Goal: Task Accomplishment & Management: Use online tool/utility

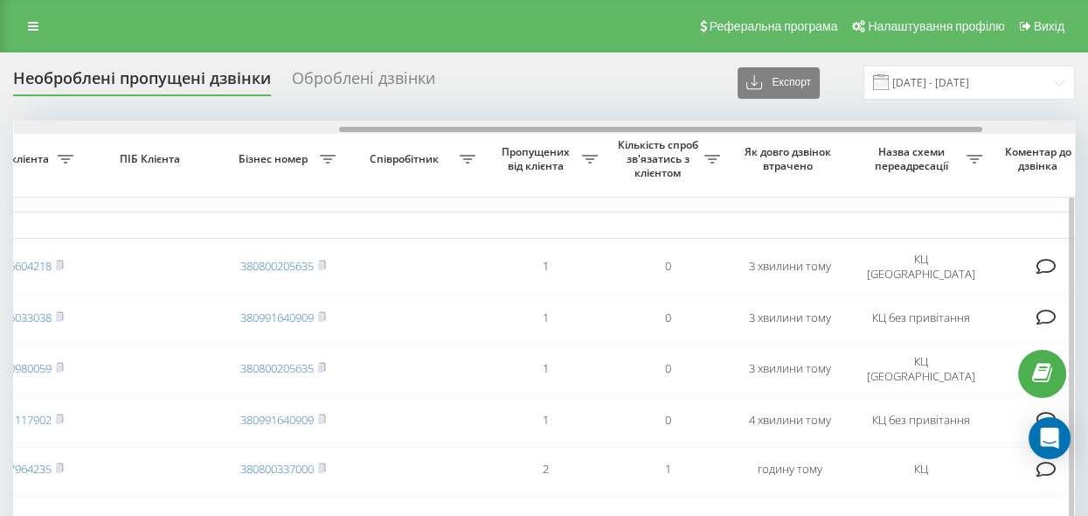
scroll to position [0, 538]
drag, startPoint x: 578, startPoint y: 126, endPoint x: 905, endPoint y: 198, distance: 334.7
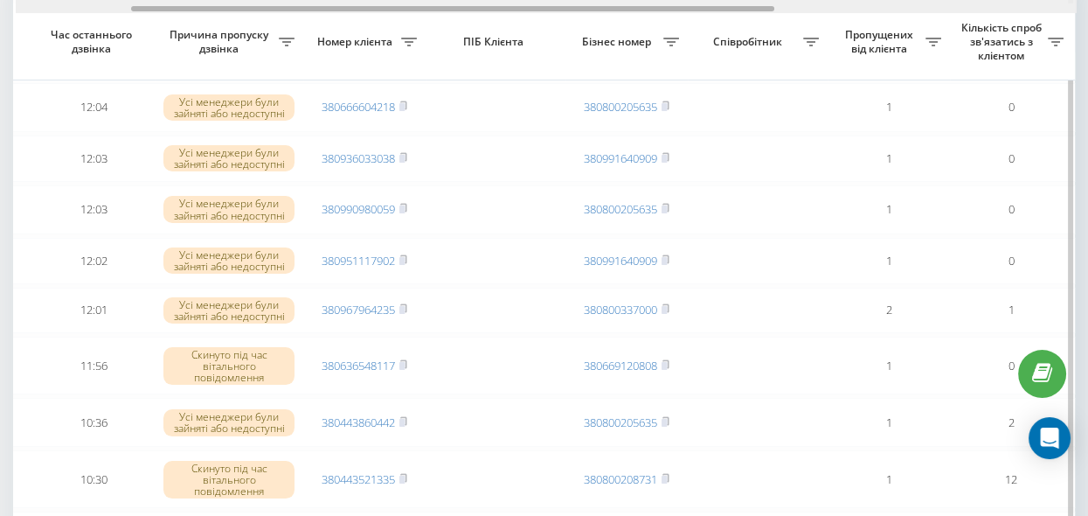
scroll to position [0, 191]
drag, startPoint x: 579, startPoint y: 10, endPoint x: 371, endPoint y: 22, distance: 207.5
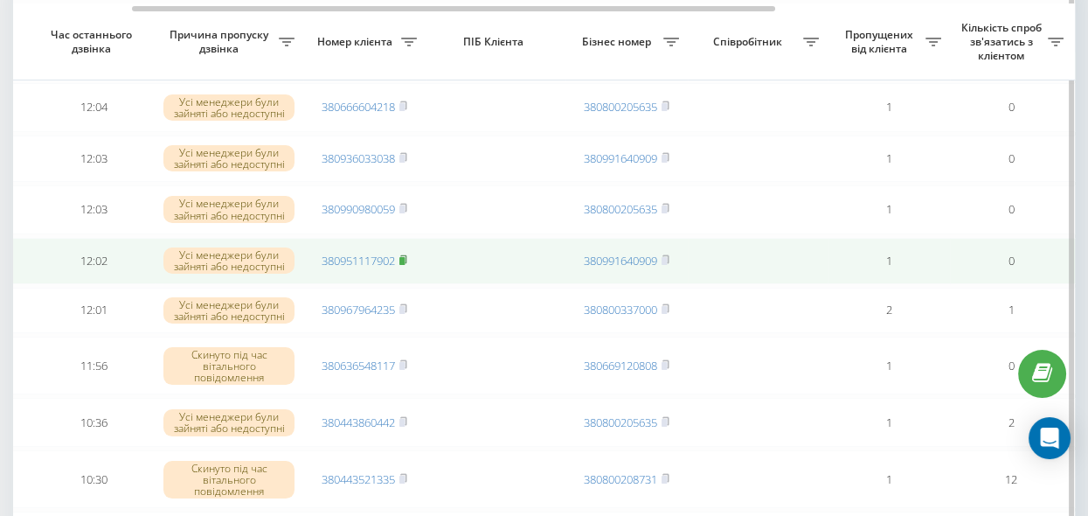
click at [403, 260] on rect at bounding box center [401, 261] width 5 height 8
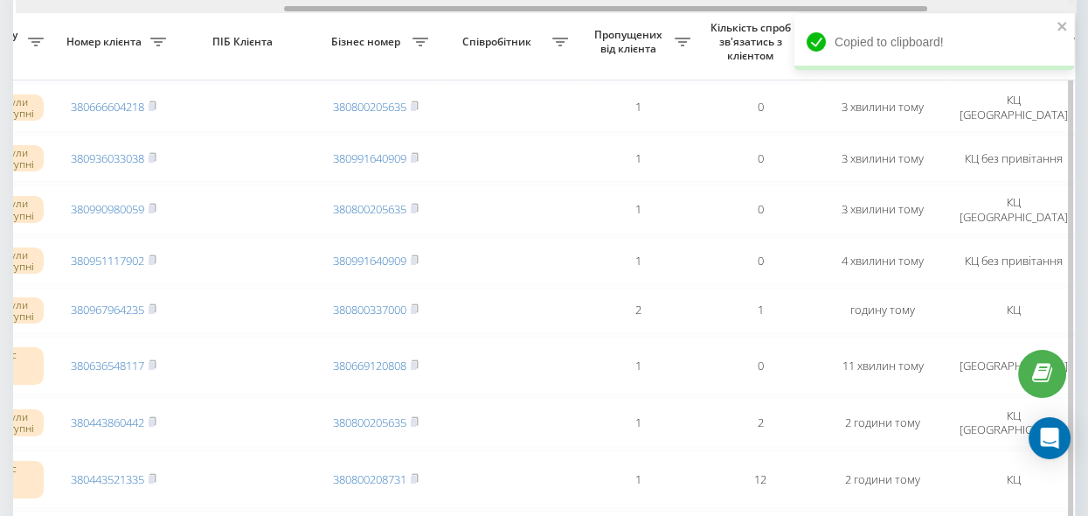
scroll to position [0, 454]
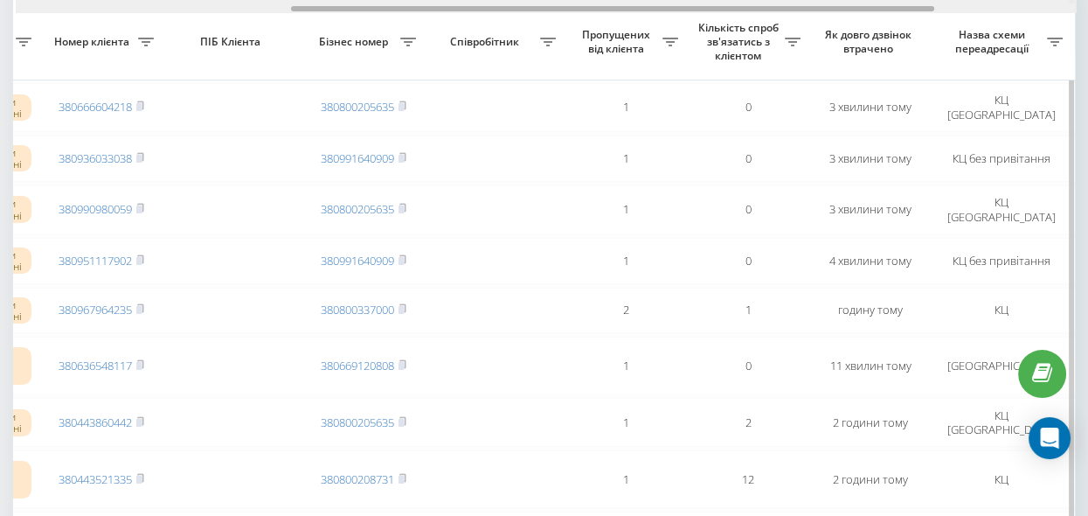
drag, startPoint x: 577, startPoint y: 8, endPoint x: 737, endPoint y: 39, distance: 163.0
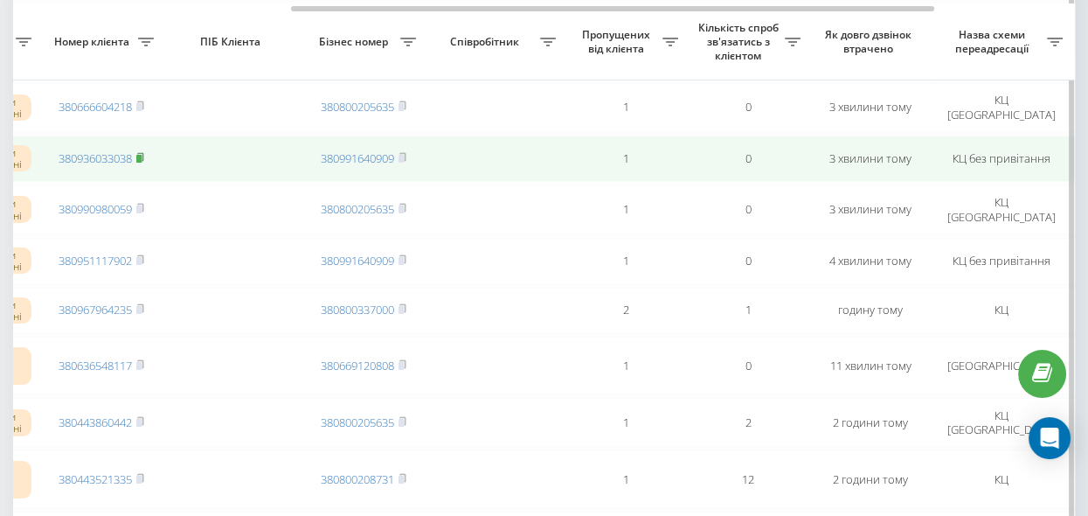
click at [140, 155] on rect at bounding box center [138, 159] width 5 height 8
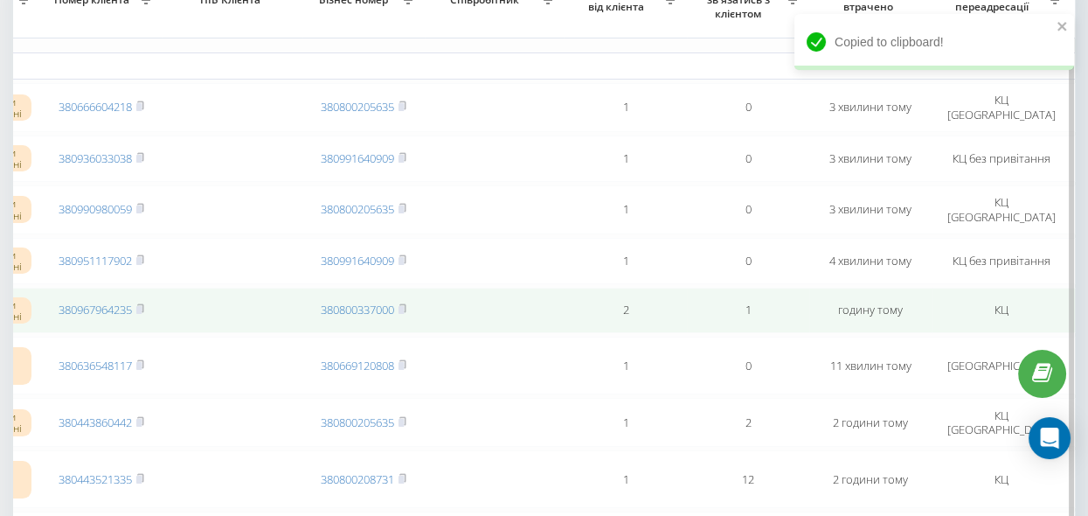
scroll to position [80, 0]
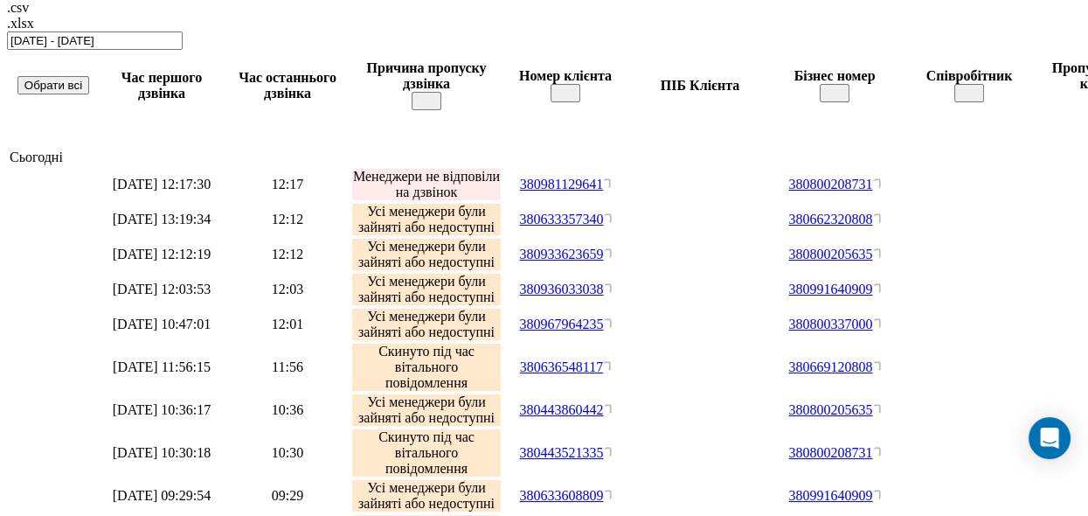
scroll to position [480, 0]
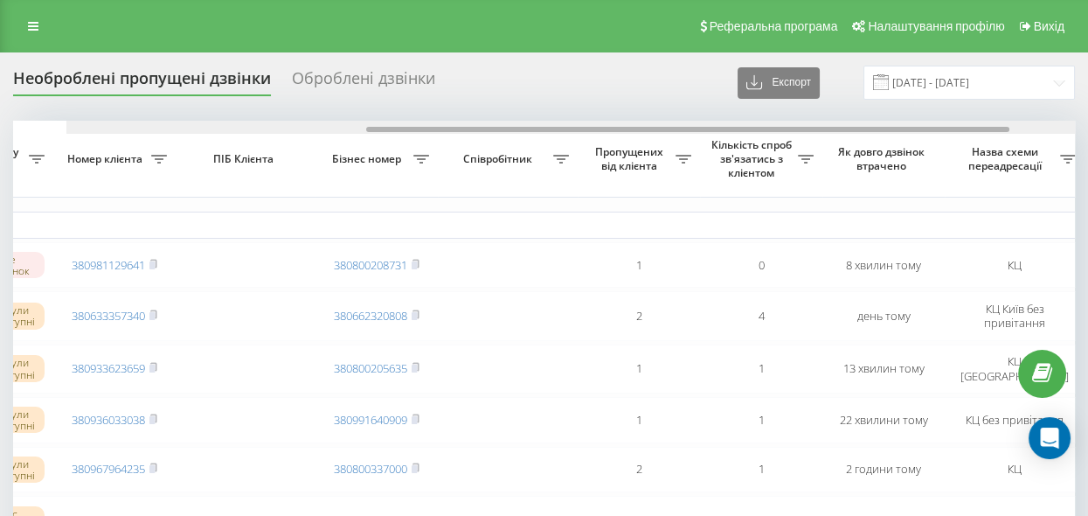
scroll to position [0, 415]
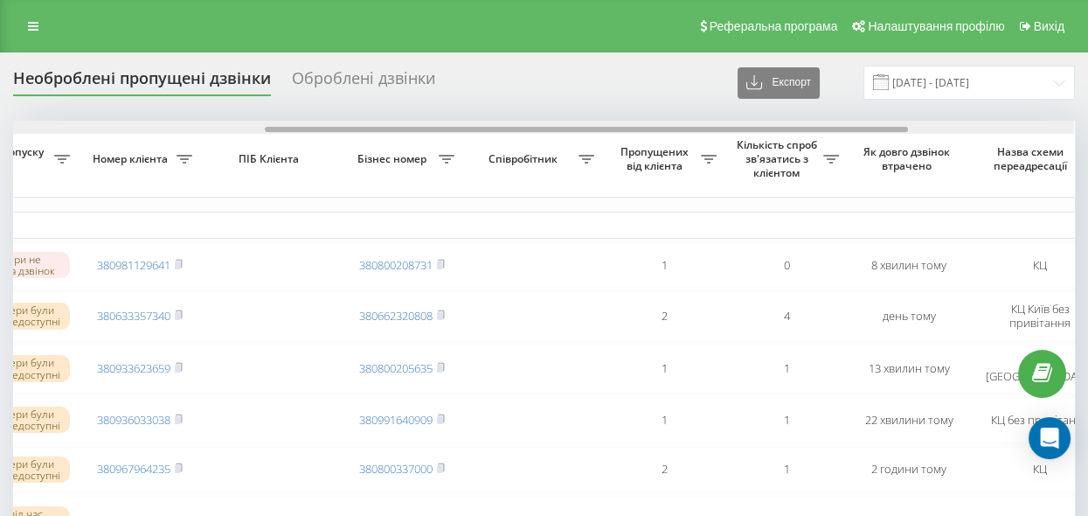
drag, startPoint x: 432, startPoint y: 126, endPoint x: 684, endPoint y: 161, distance: 255.0
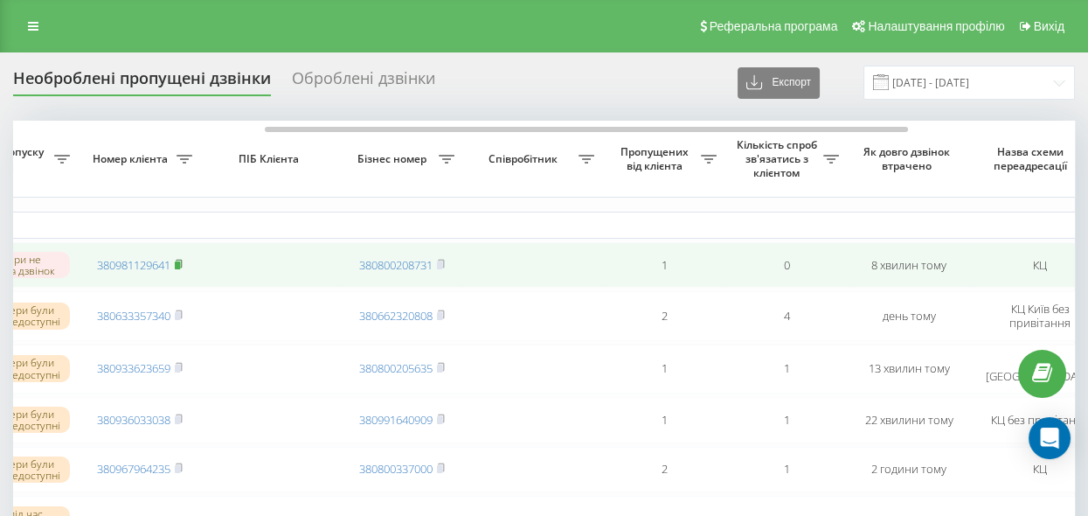
click at [180, 262] on rect at bounding box center [177, 265] width 5 height 8
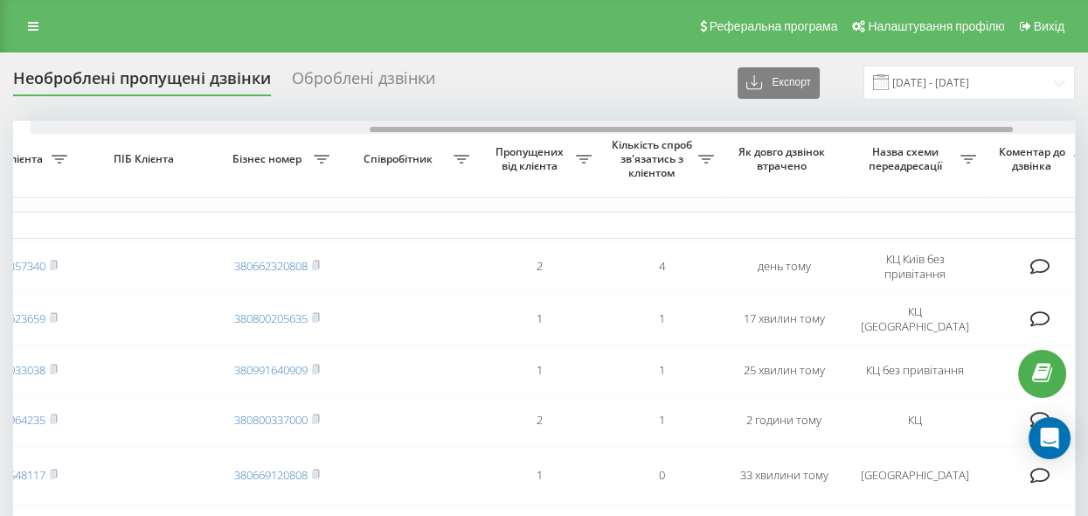
scroll to position [0, 567]
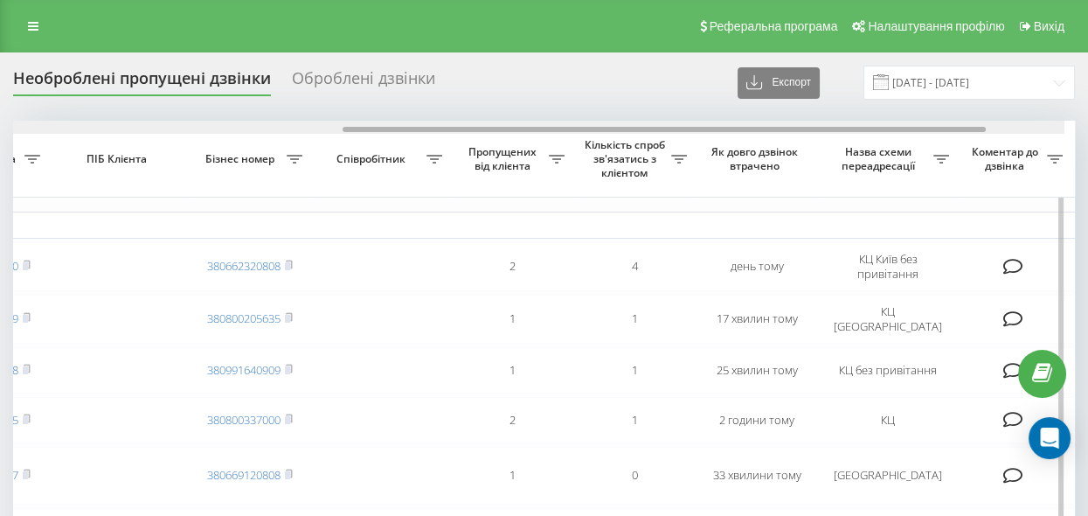
drag, startPoint x: 510, startPoint y: 126, endPoint x: 855, endPoint y: 180, distance: 349.5
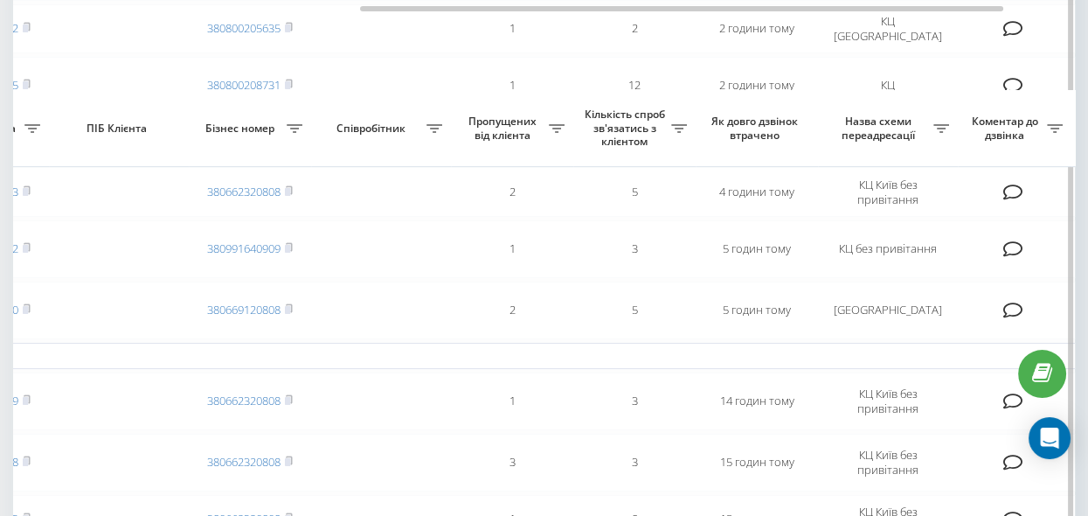
scroll to position [715, 0]
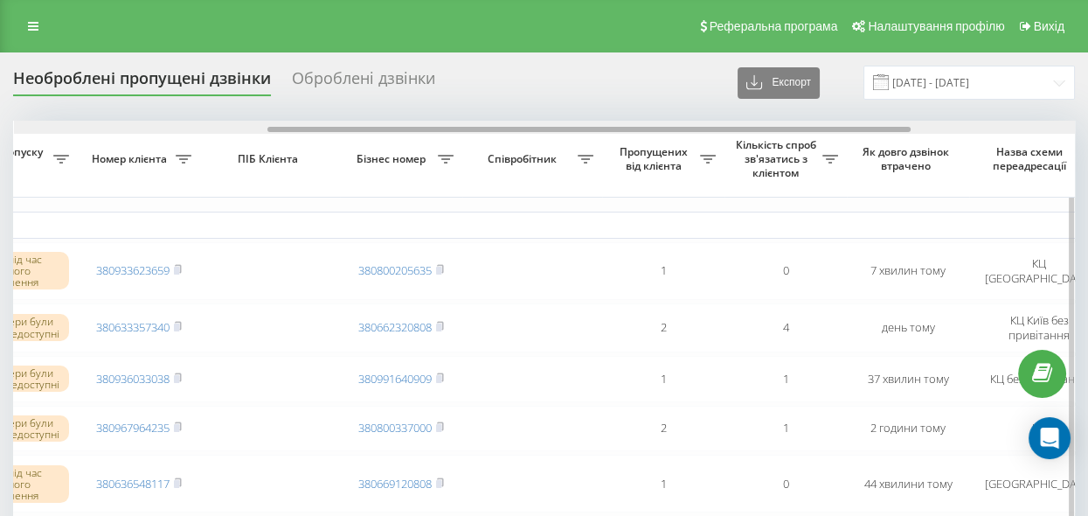
scroll to position [0, 434]
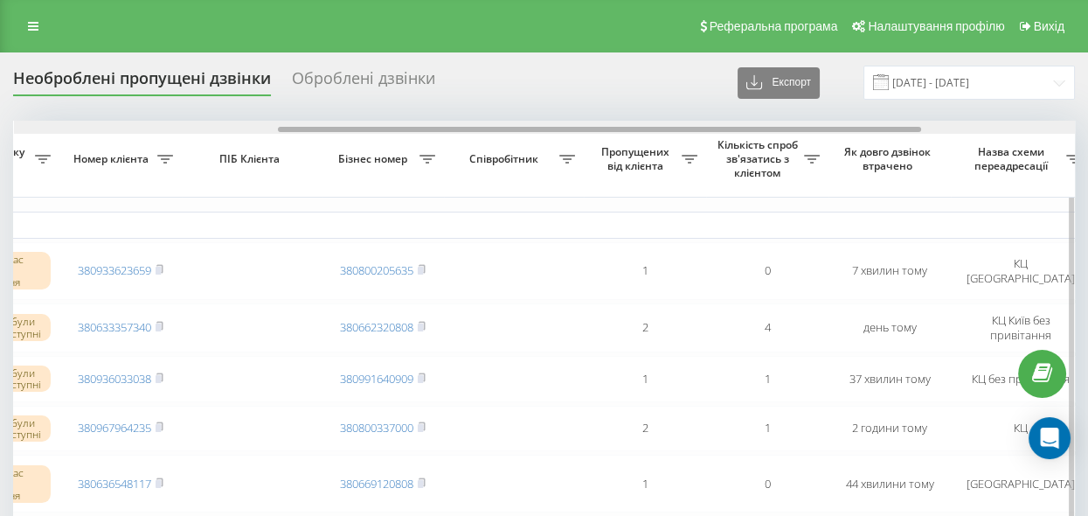
drag, startPoint x: 503, startPoint y: 127, endPoint x: 767, endPoint y: 168, distance: 268.0
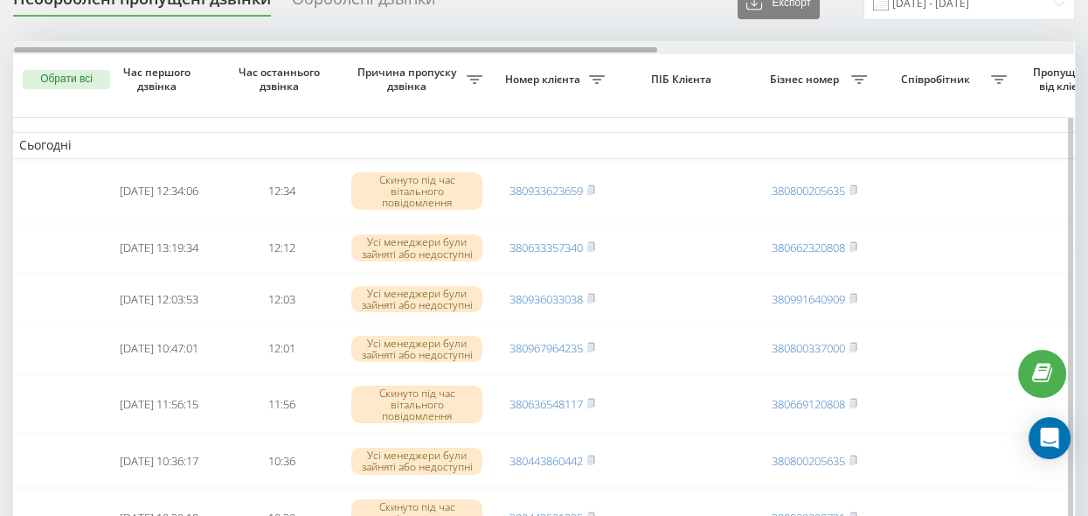
scroll to position [0, 0]
drag, startPoint x: 397, startPoint y: 51, endPoint x: 117, endPoint y: 69, distance: 280.3
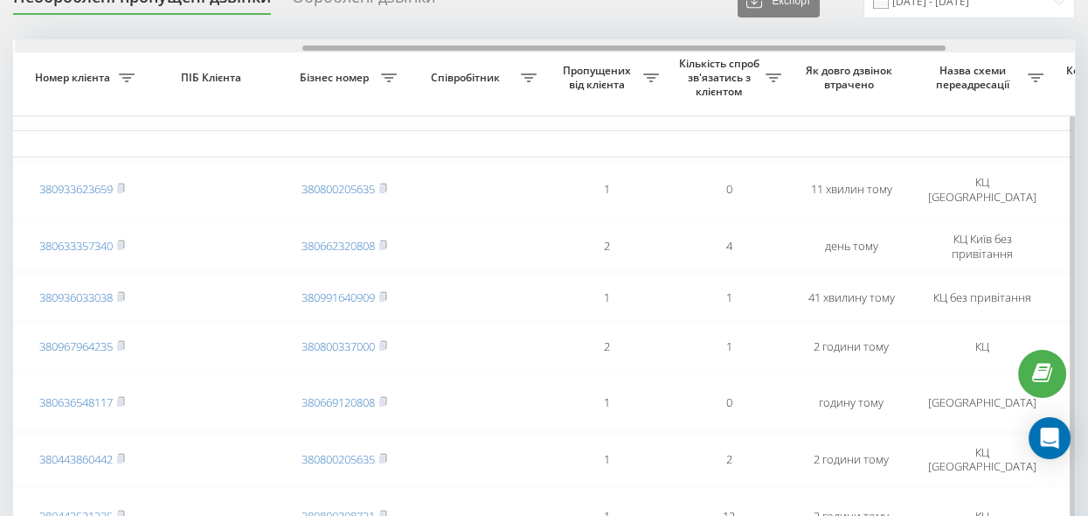
scroll to position [0, 474]
drag, startPoint x: 399, startPoint y: 45, endPoint x: 687, endPoint y: 99, distance: 293.5
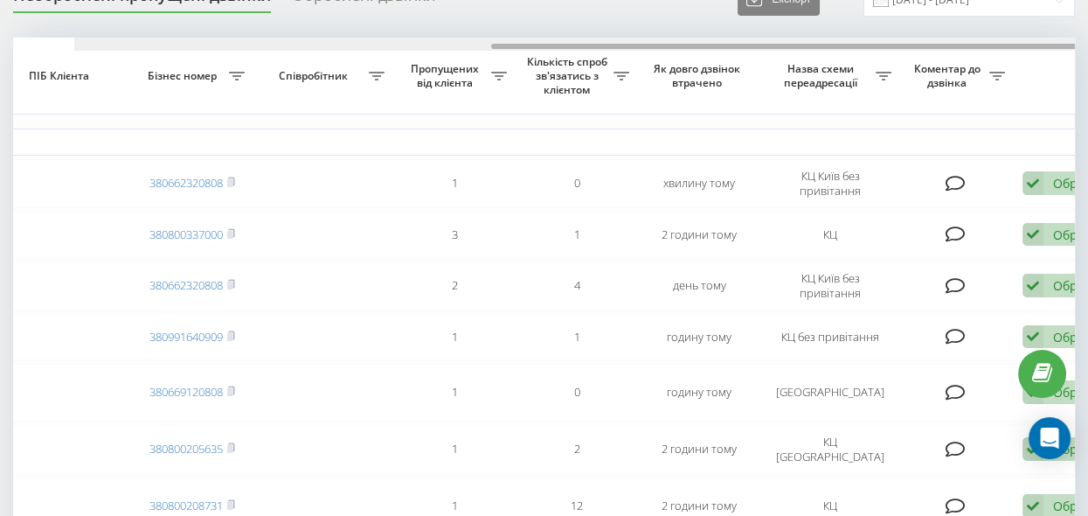
scroll to position [0, 685]
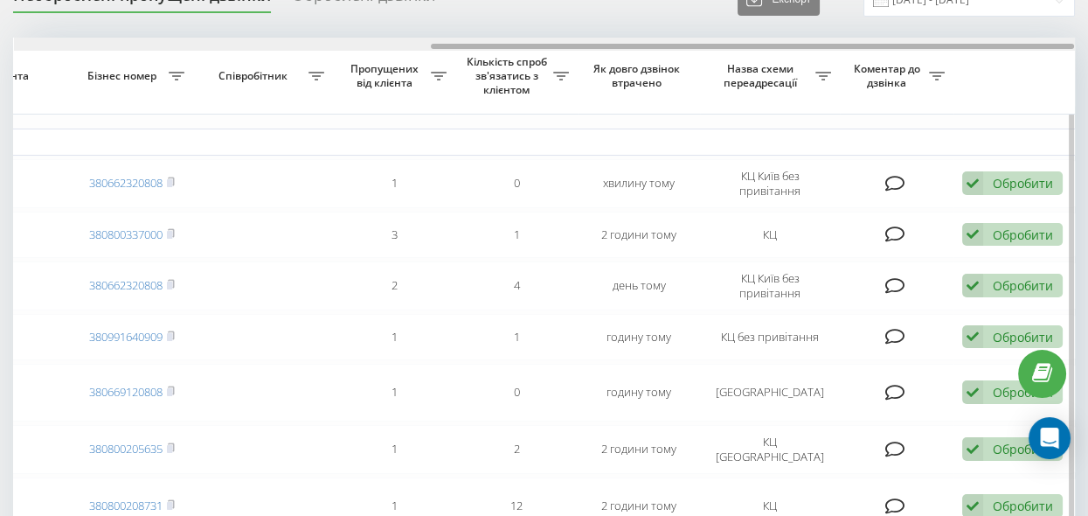
drag, startPoint x: 329, startPoint y: 45, endPoint x: 802, endPoint y: 118, distance: 478.4
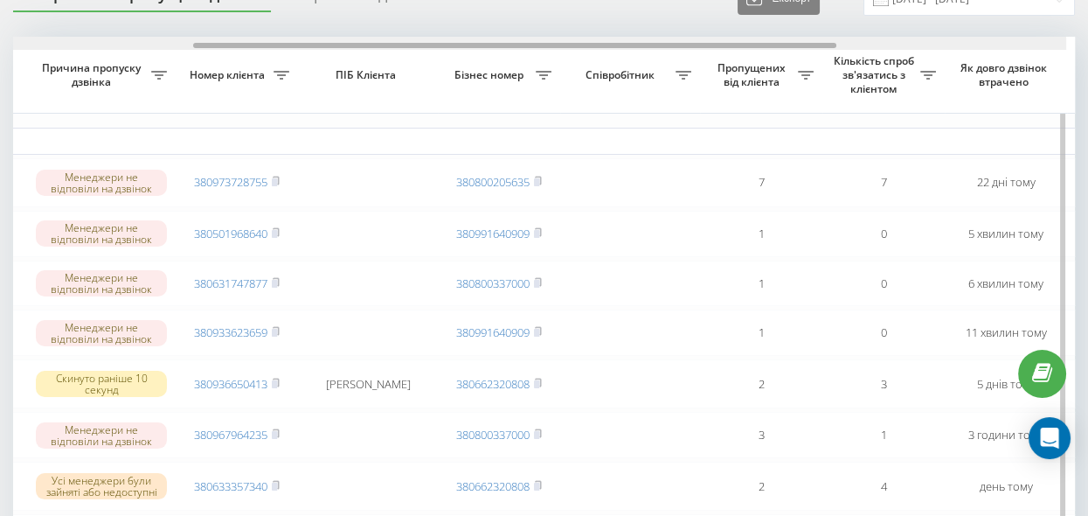
drag, startPoint x: 469, startPoint y: 45, endPoint x: 749, endPoint y: 108, distance: 287.5
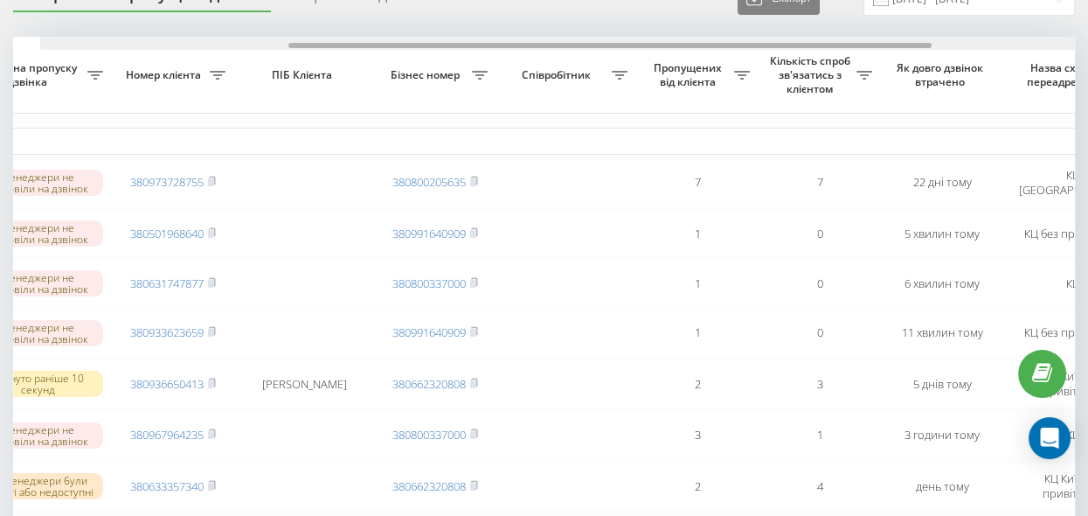
scroll to position [0, 364]
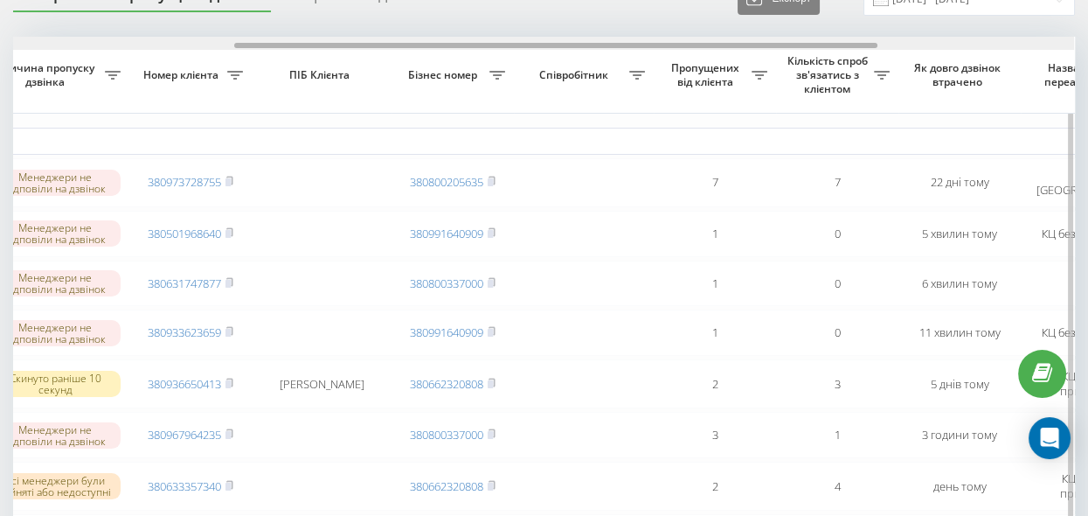
drag, startPoint x: 510, startPoint y: 41, endPoint x: 531, endPoint y: 71, distance: 36.4
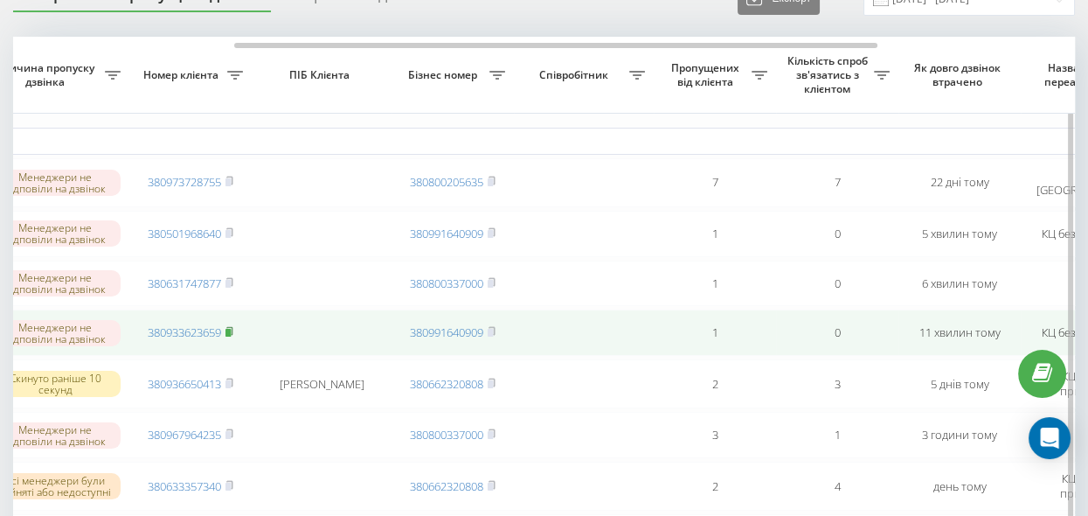
click at [229, 332] on rect at bounding box center [228, 333] width 5 height 8
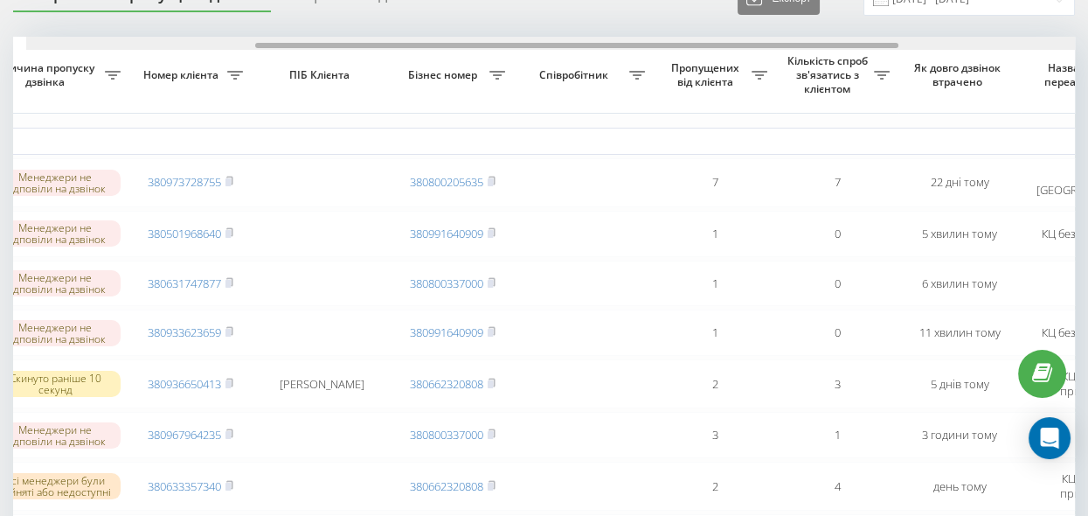
scroll to position [0, 291]
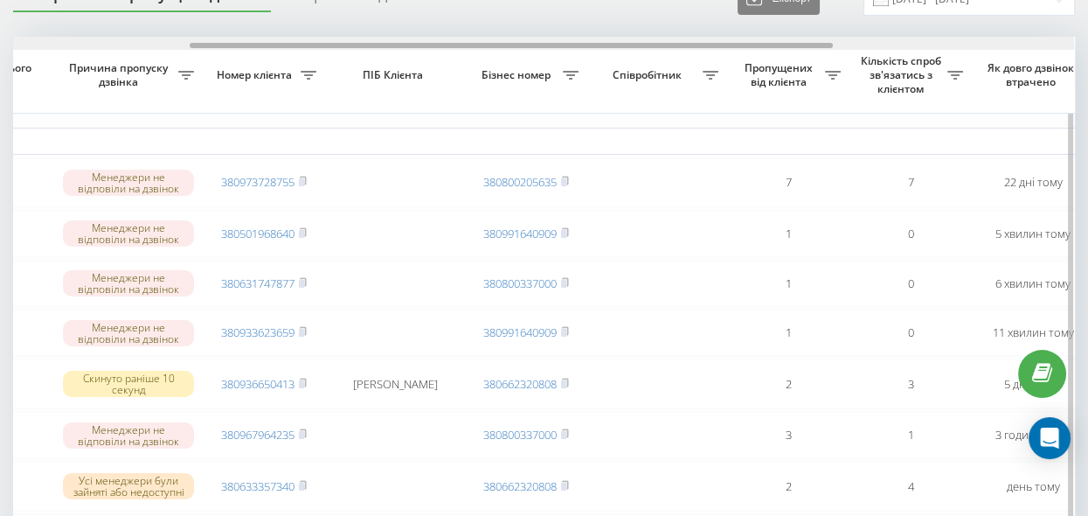
drag, startPoint x: 566, startPoint y: 45, endPoint x: 521, endPoint y: 59, distance: 46.7
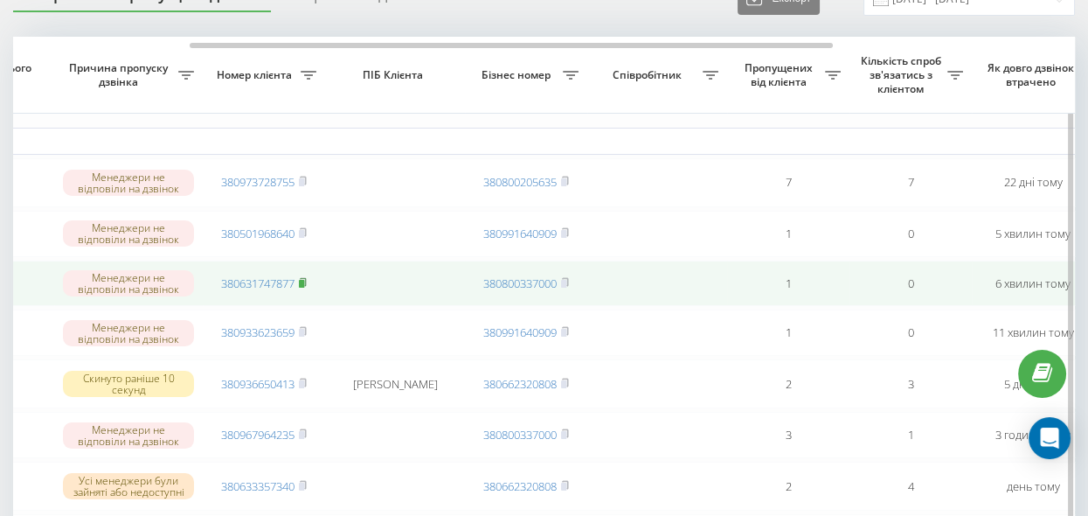
click at [303, 279] on icon at bounding box center [303, 282] width 8 height 10
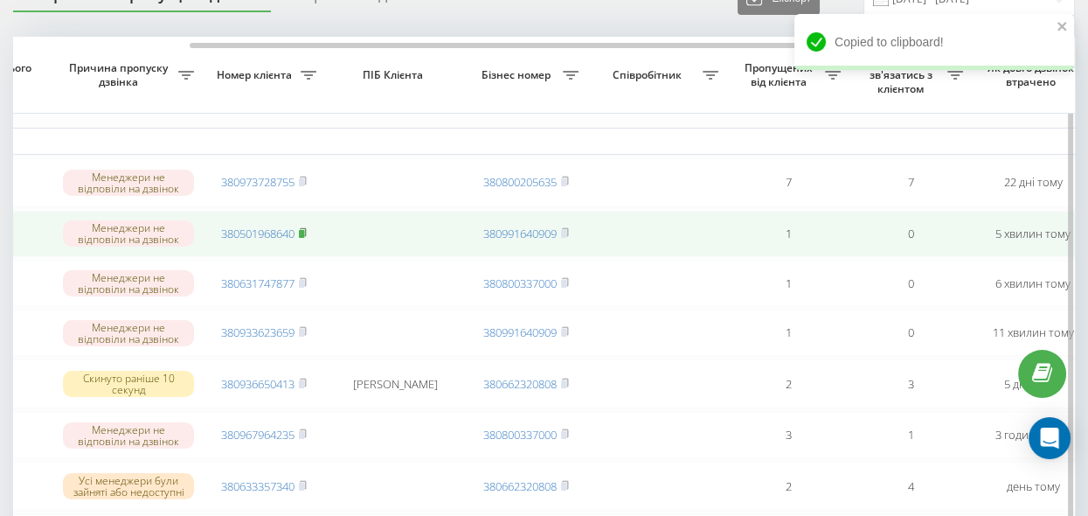
click at [303, 232] on rect at bounding box center [301, 234] width 5 height 8
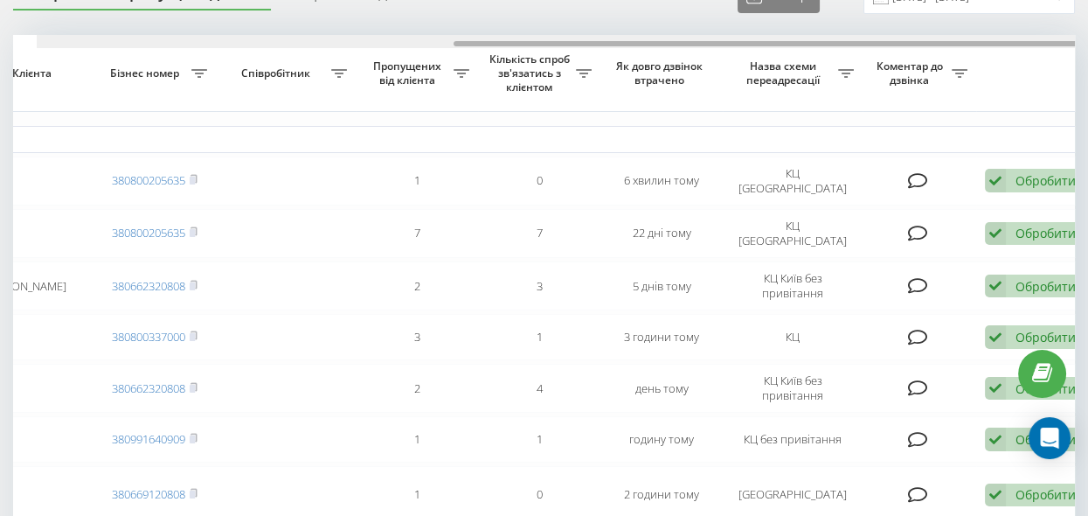
scroll to position [0, 685]
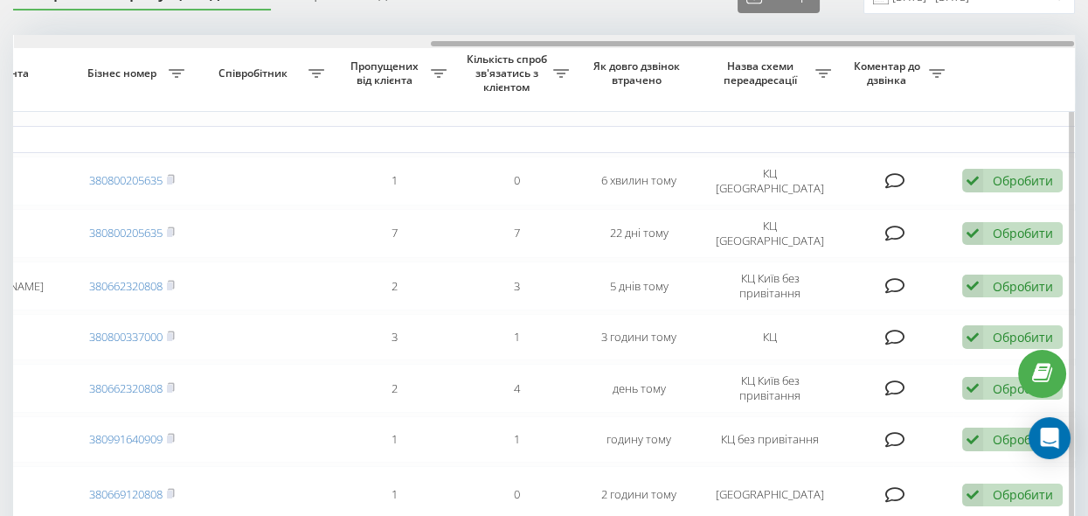
drag, startPoint x: 235, startPoint y: 40, endPoint x: 672, endPoint y: 104, distance: 441.7
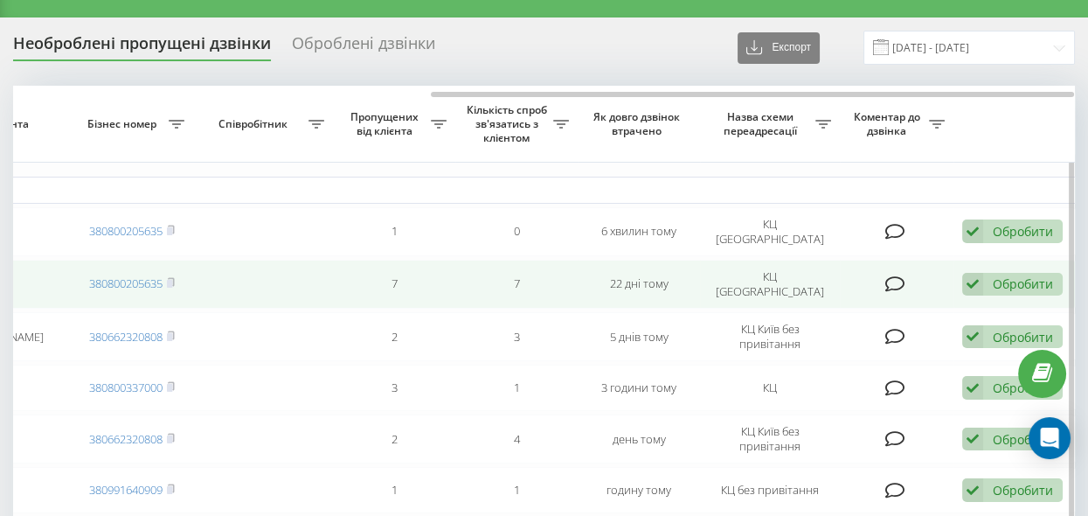
scroll to position [0, 0]
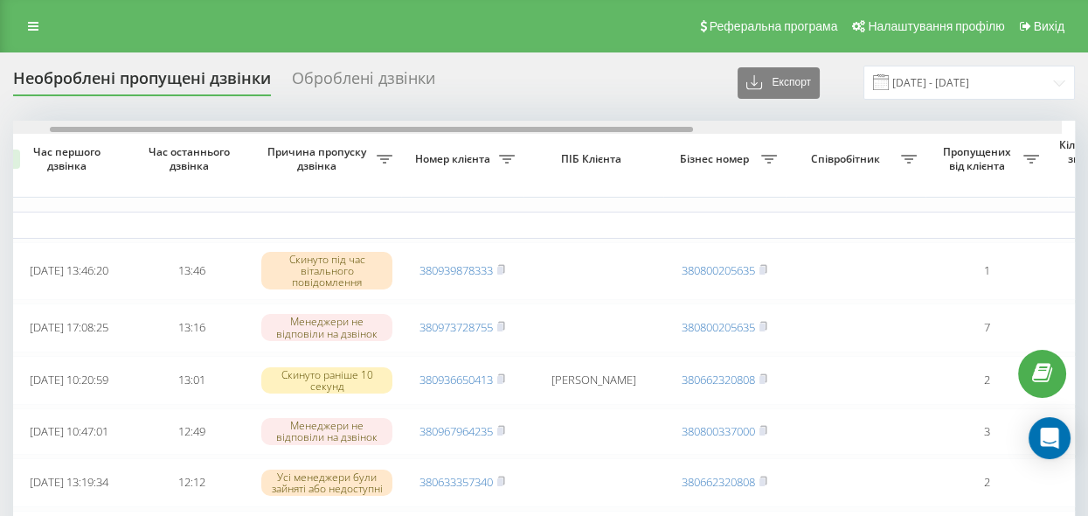
drag, startPoint x: 344, startPoint y: 128, endPoint x: 455, endPoint y: 155, distance: 113.4
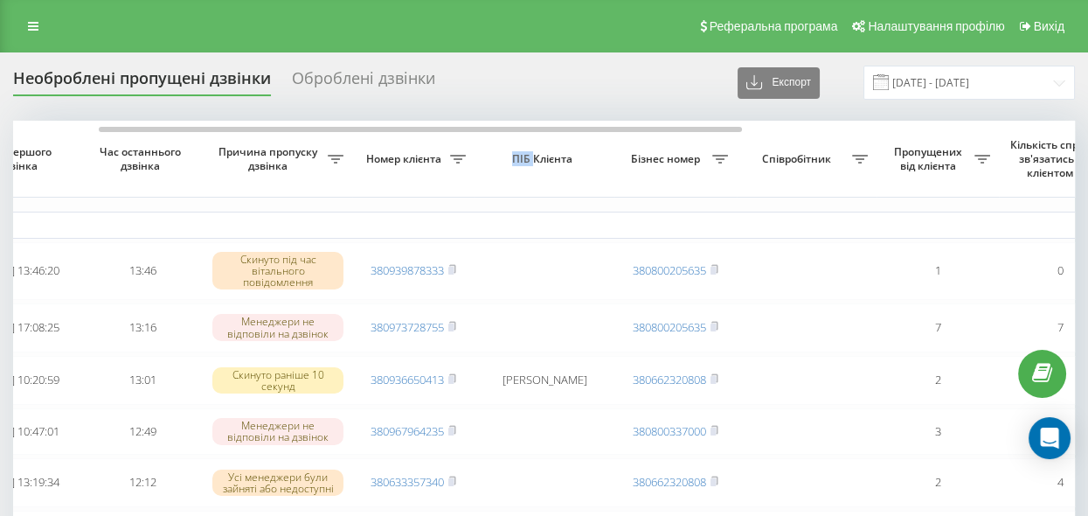
drag, startPoint x: 534, startPoint y: 164, endPoint x: 567, endPoint y: 170, distance: 33.8
click at [539, 166] on th "ПІБ Клієнта" at bounding box center [545, 159] width 140 height 77
click at [647, 186] on th "Бізнес номер" at bounding box center [675, 159] width 122 height 77
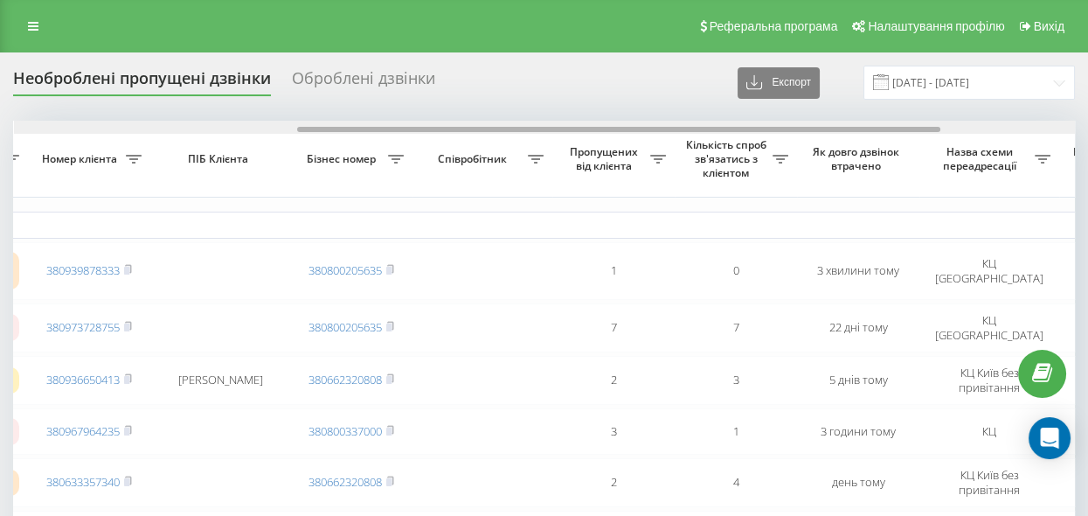
scroll to position [0, 468]
drag, startPoint x: 621, startPoint y: 128, endPoint x: 820, endPoint y: 152, distance: 199.9
click at [820, 152] on span "Як довго дзвінок втрачено" at bounding box center [856, 158] width 94 height 27
